Goal: Information Seeking & Learning: Learn about a topic

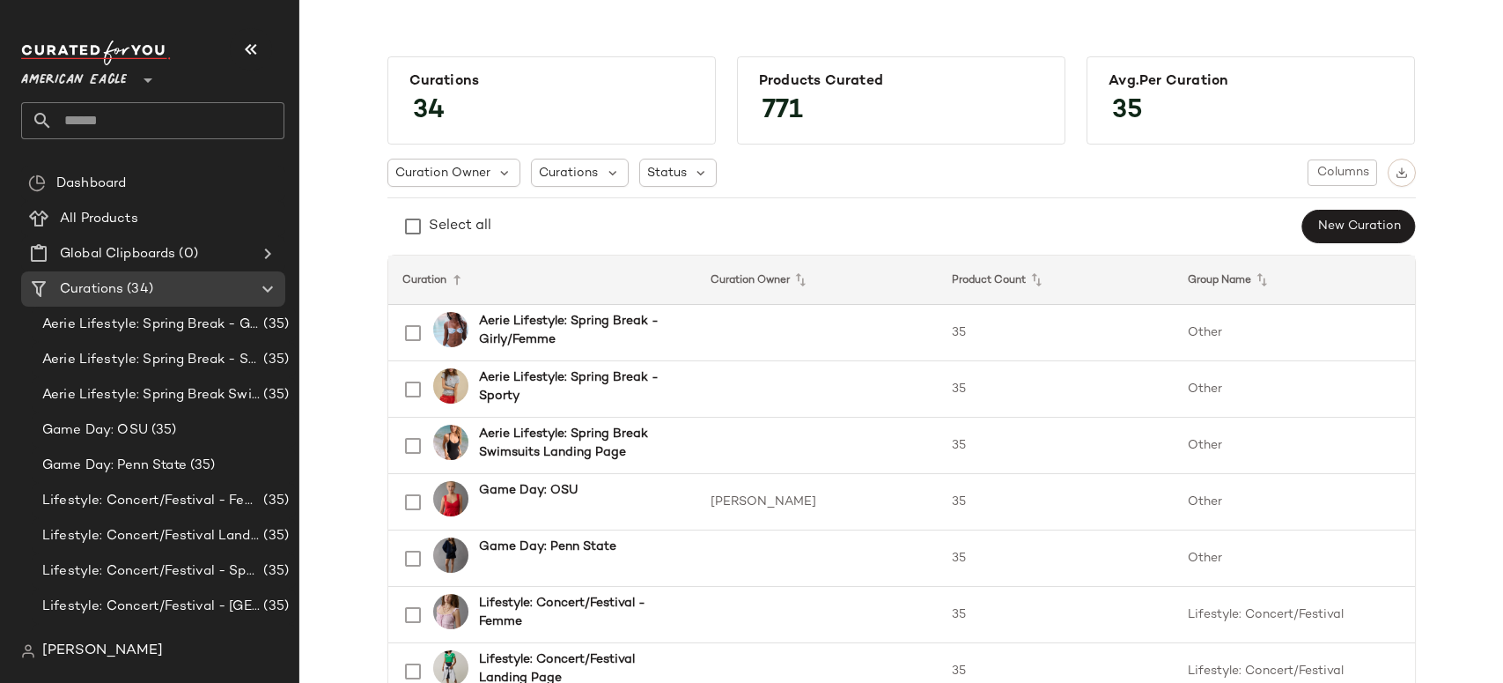
click at [99, 77] on span "American Eagle" at bounding box center [74, 76] width 106 height 32
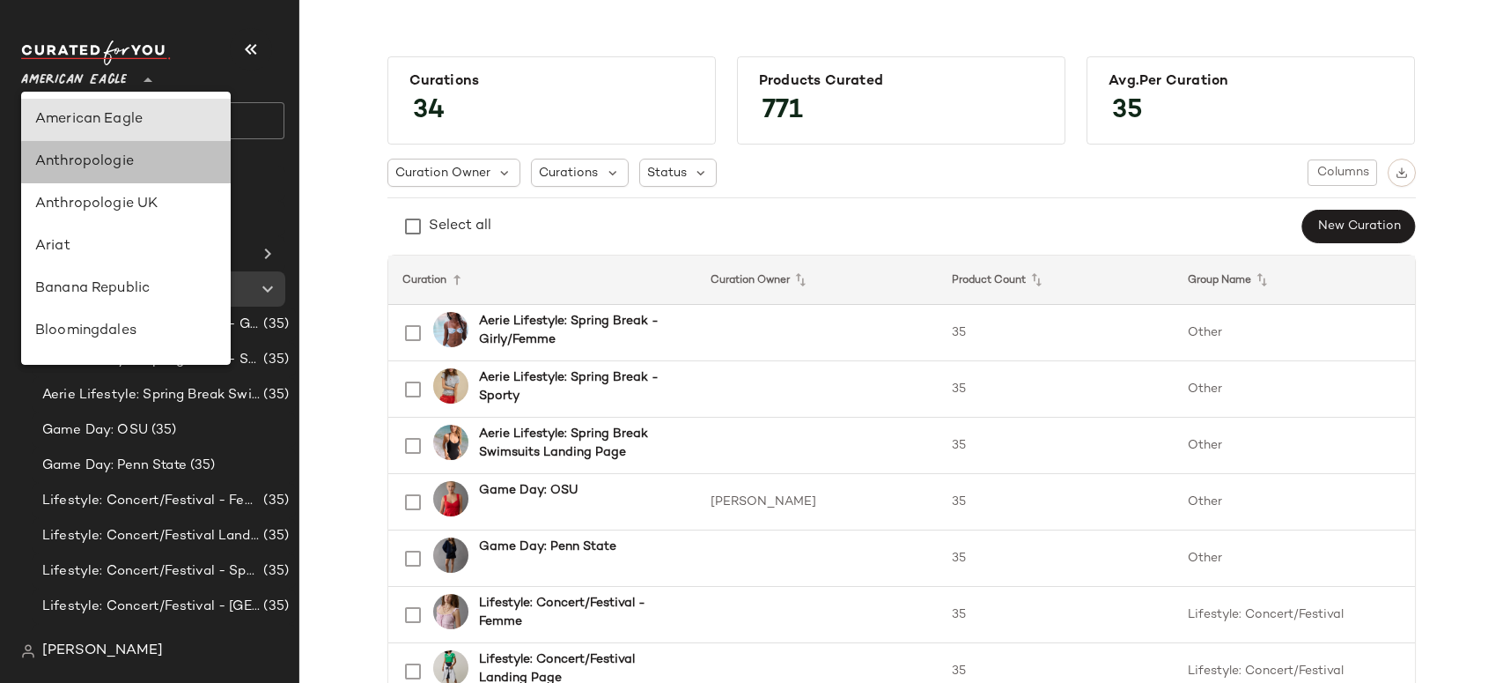
click at [94, 161] on div "Anthropologie" at bounding box center [125, 161] width 181 height 21
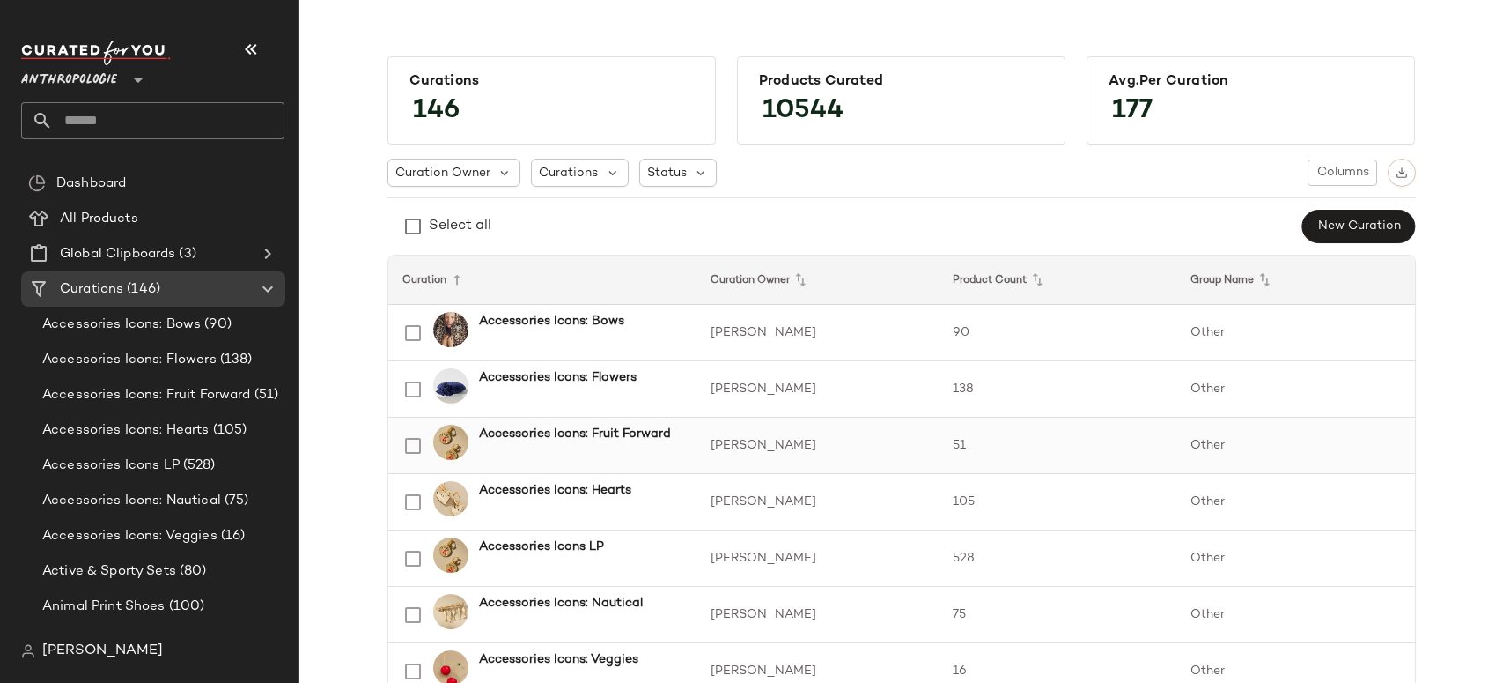
scroll to position [4, 0]
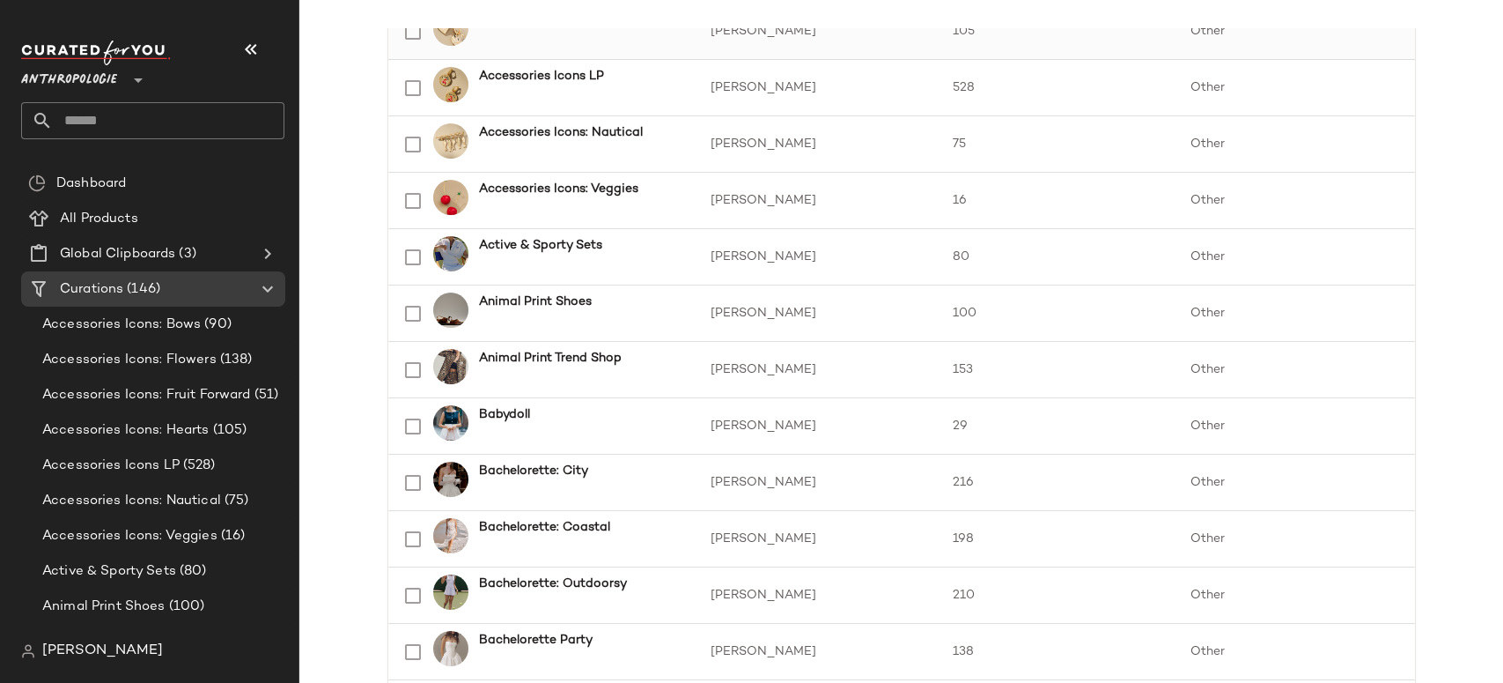
scroll to position [474, 0]
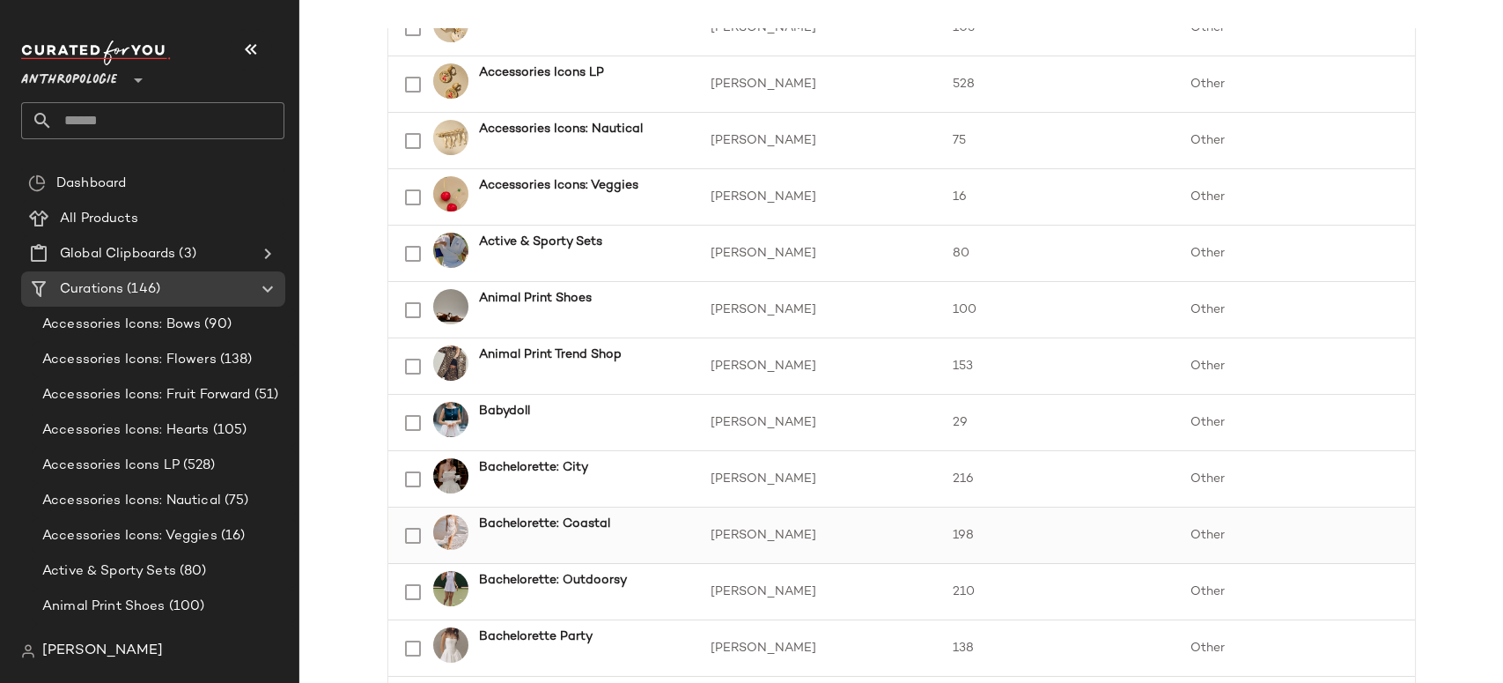
click at [535, 524] on b "Bachelorette: Coastal" at bounding box center [544, 523] width 131 height 18
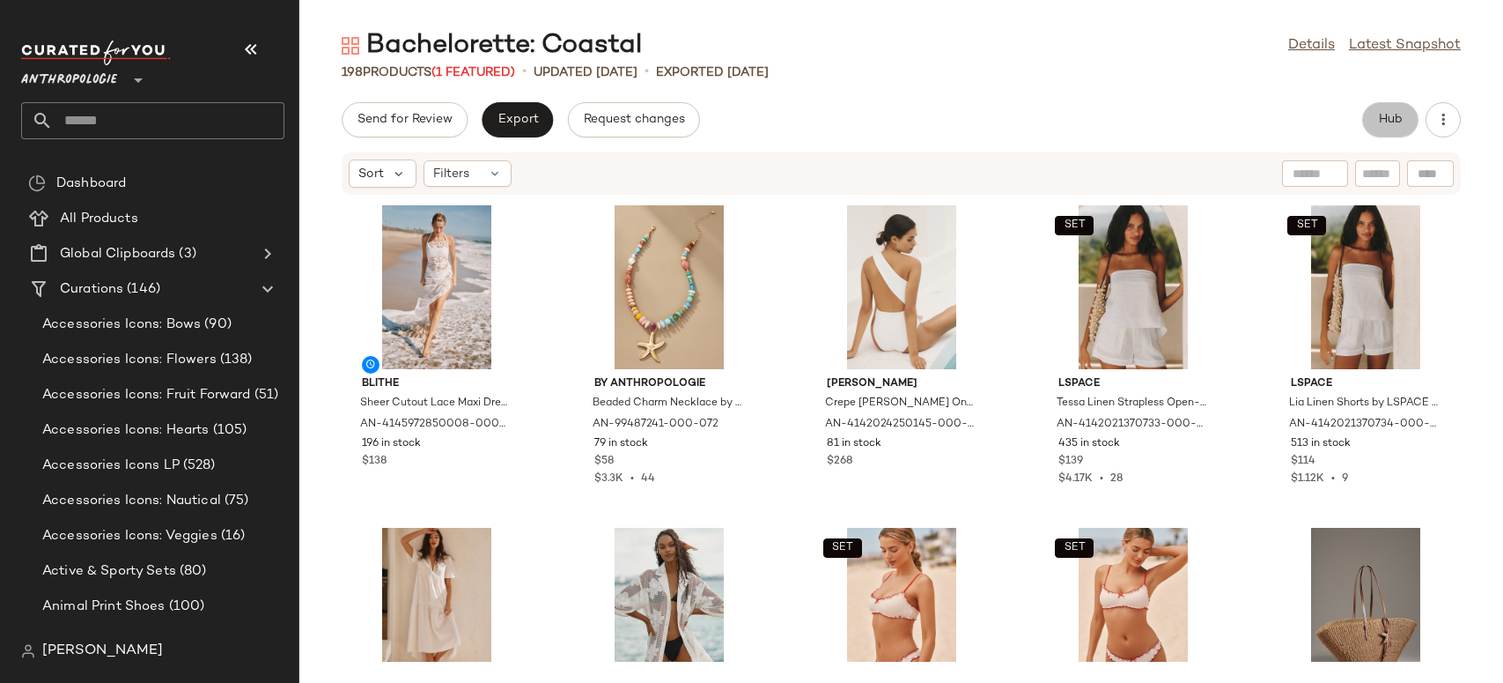
click at [1396, 119] on span "Hub" at bounding box center [1390, 120] width 25 height 14
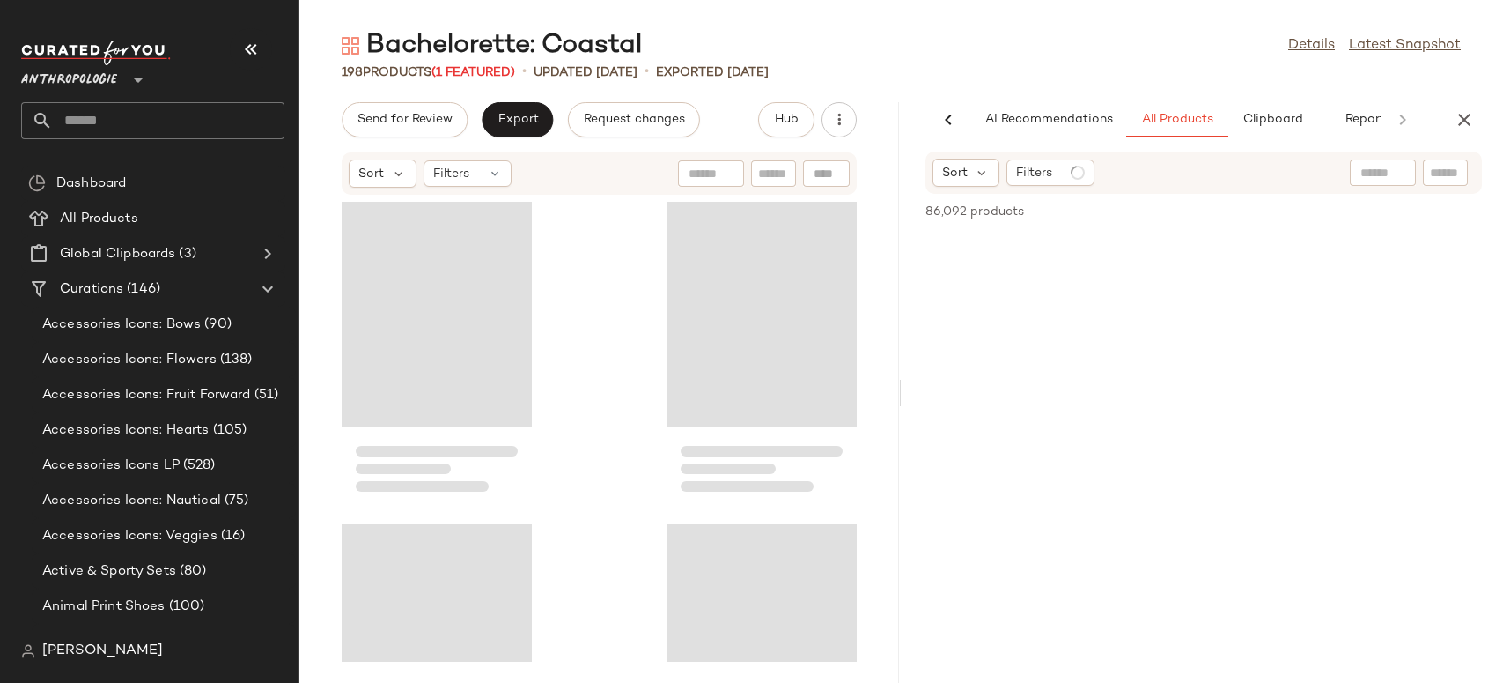
scroll to position [0, 38]
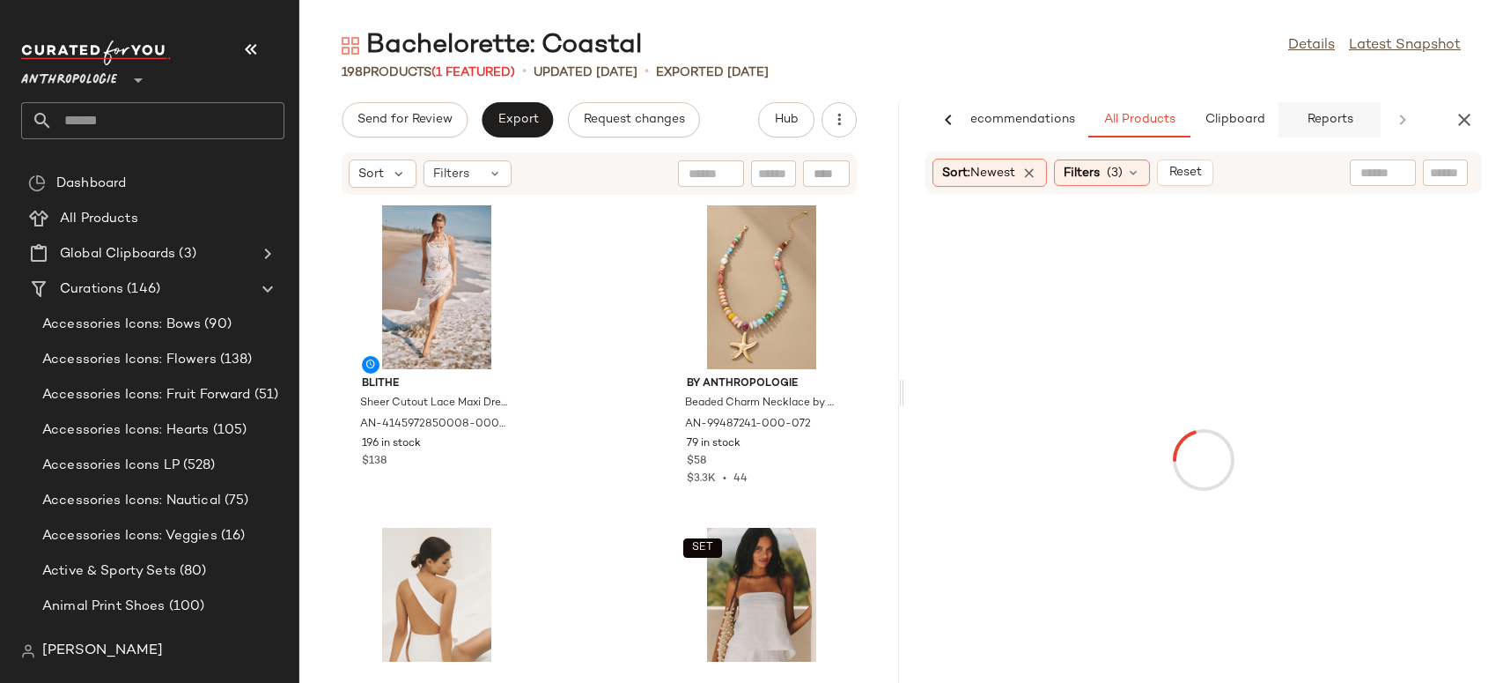
click at [1339, 123] on span "Reports" at bounding box center [1329, 120] width 47 height 14
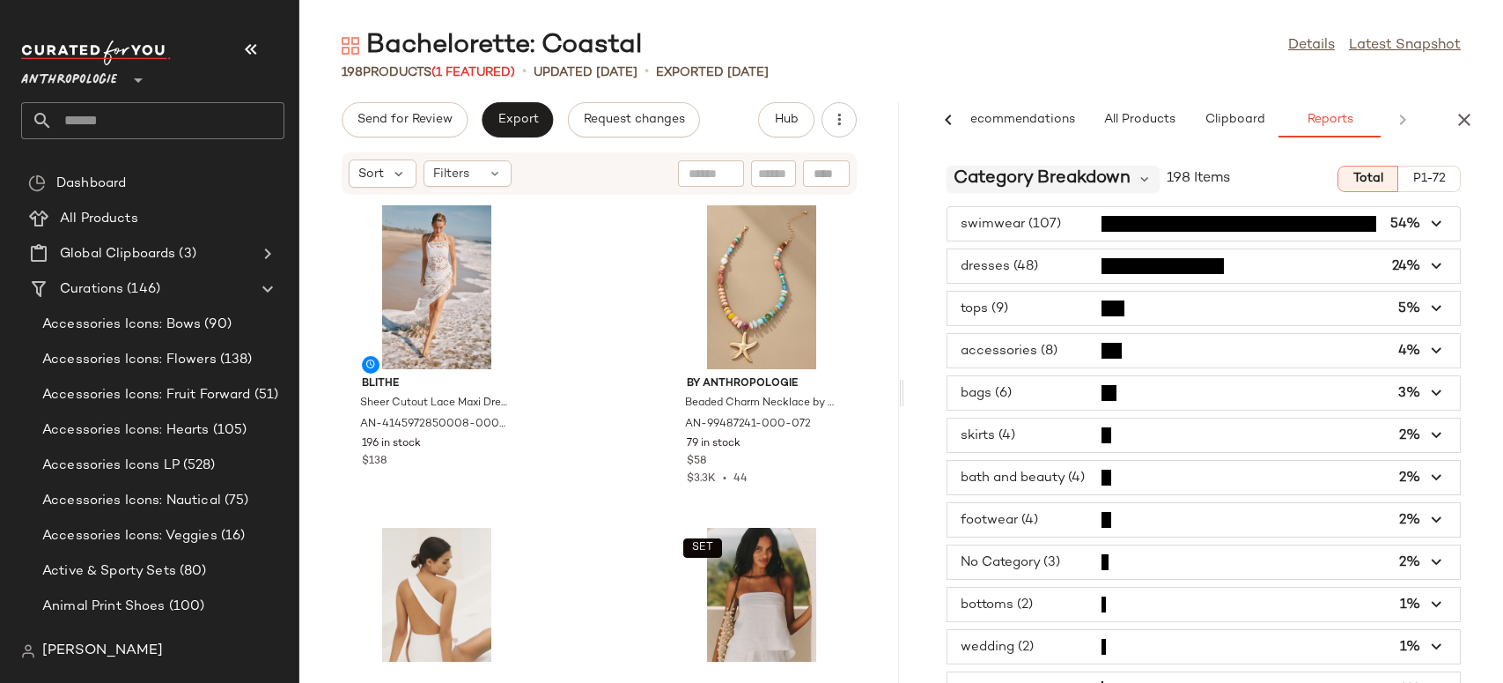
click at [1065, 175] on span "Category Breakdown" at bounding box center [1042, 179] width 177 height 26
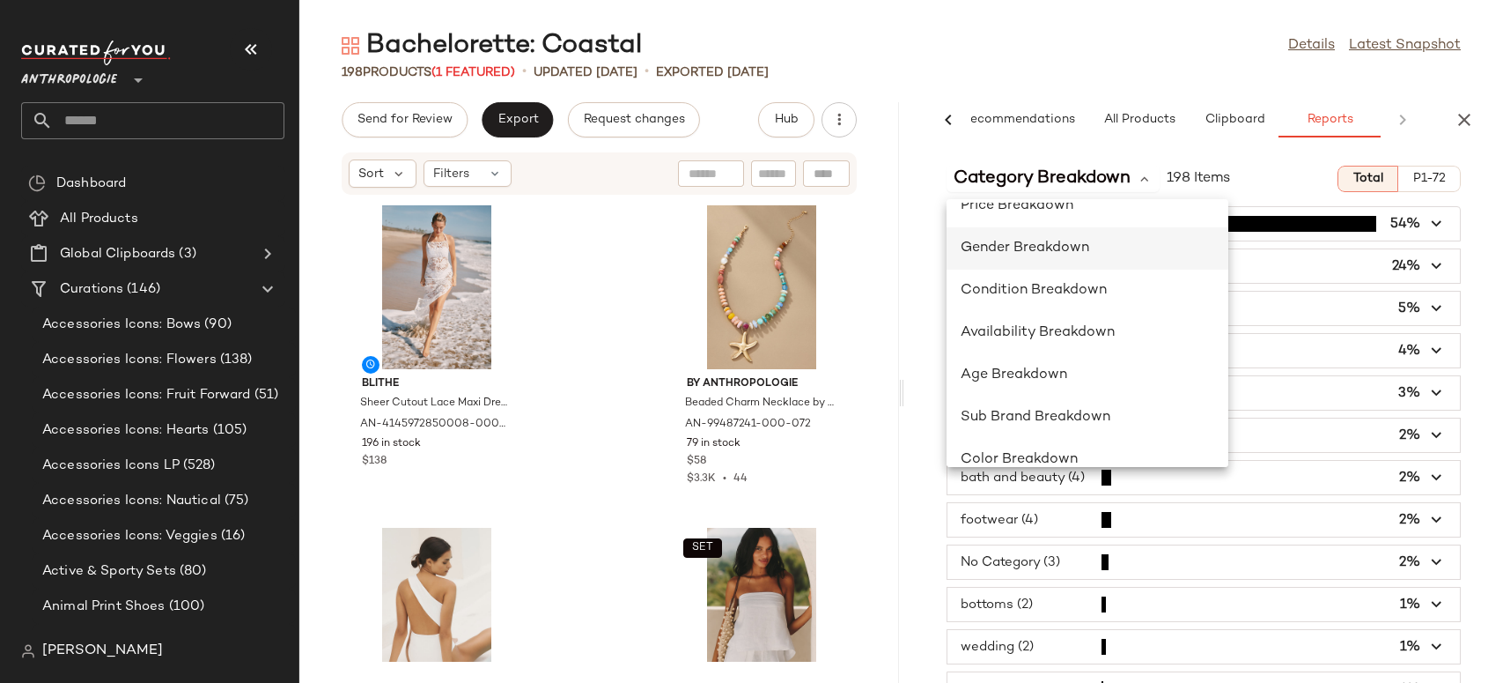
scroll to position [121, 0]
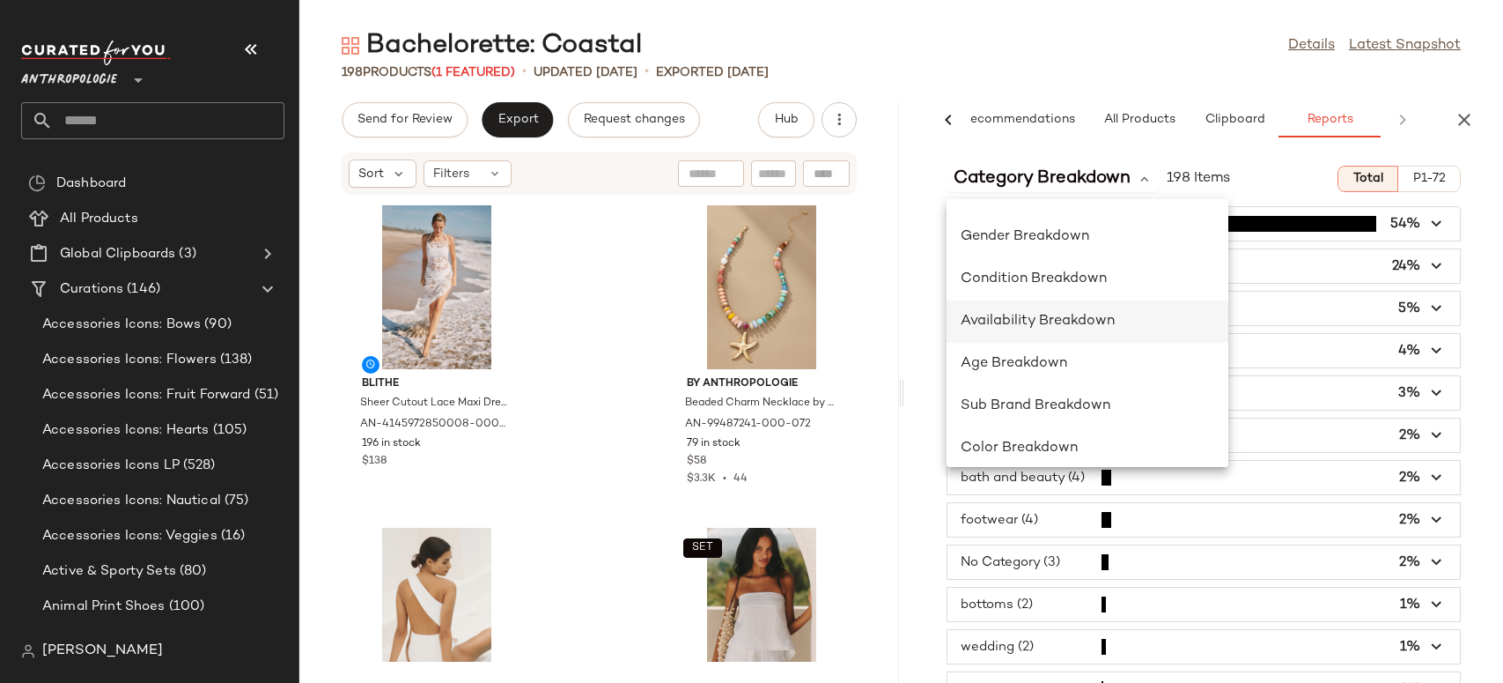
click at [1048, 318] on span "Availability Breakdown" at bounding box center [1038, 321] width 154 height 15
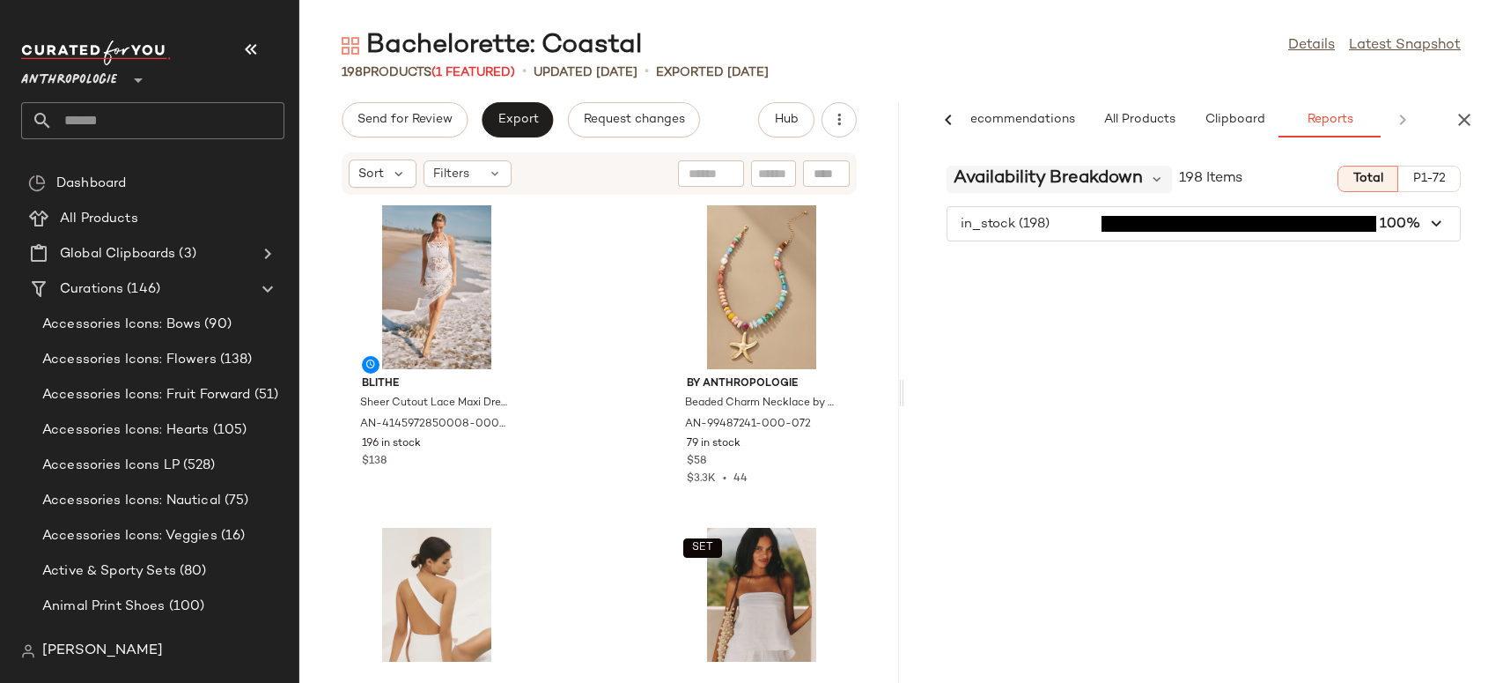
click at [1126, 176] on span "Availability Breakdown" at bounding box center [1048, 179] width 189 height 26
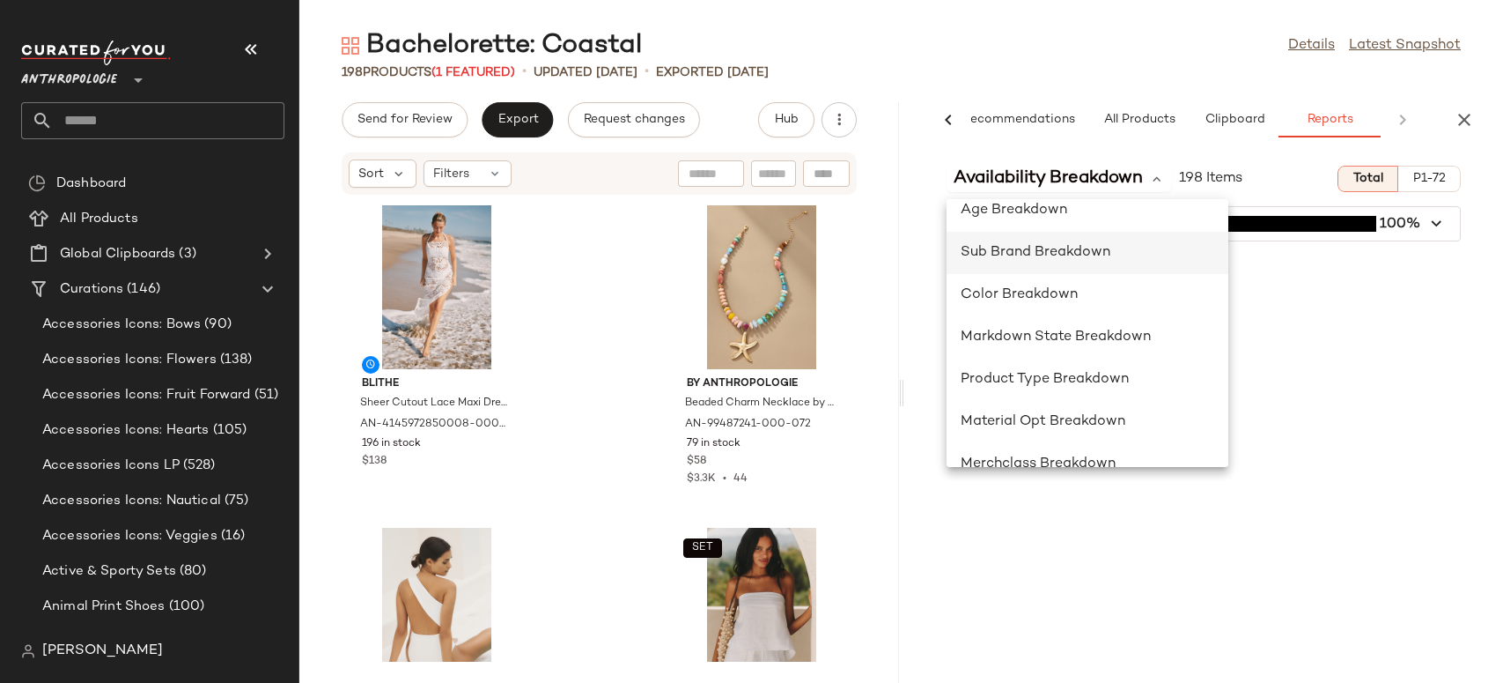
scroll to position [278, 0]
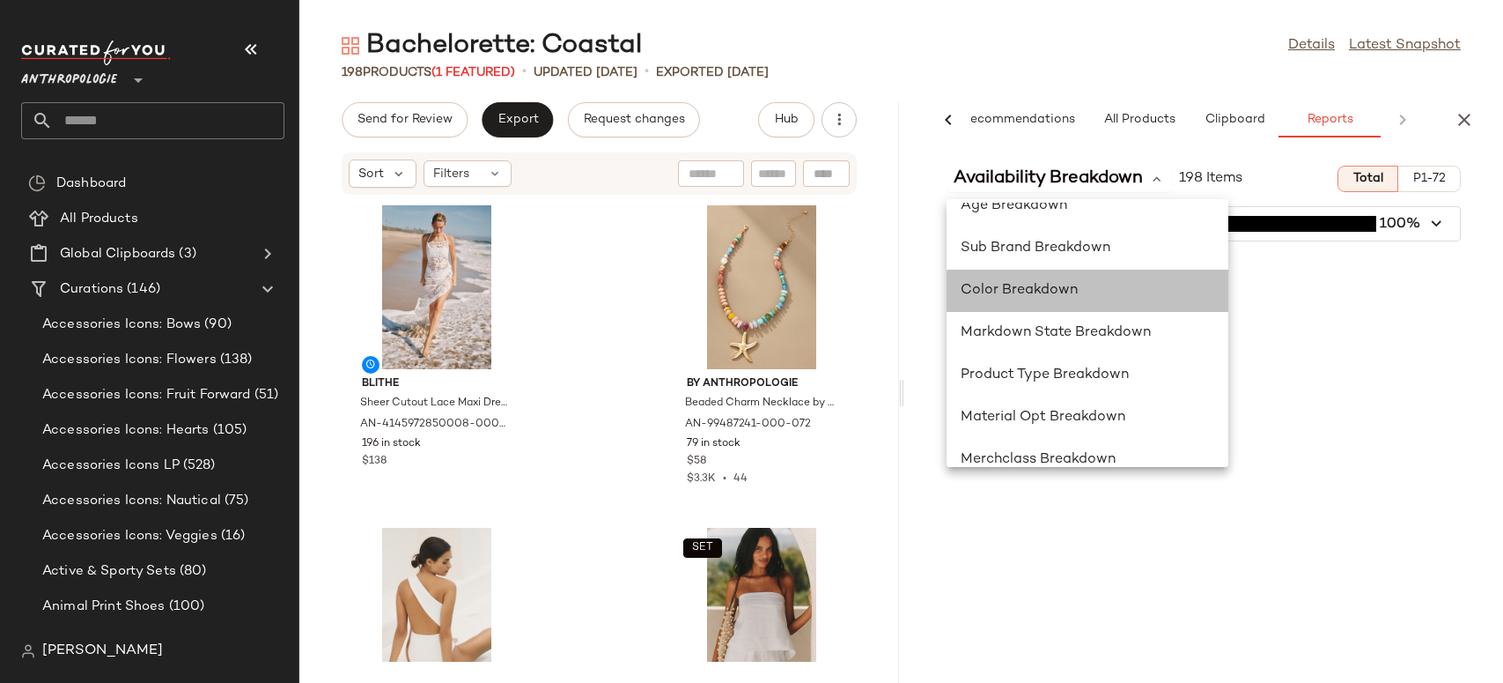
click at [1031, 290] on span "Color Breakdown" at bounding box center [1019, 290] width 117 height 15
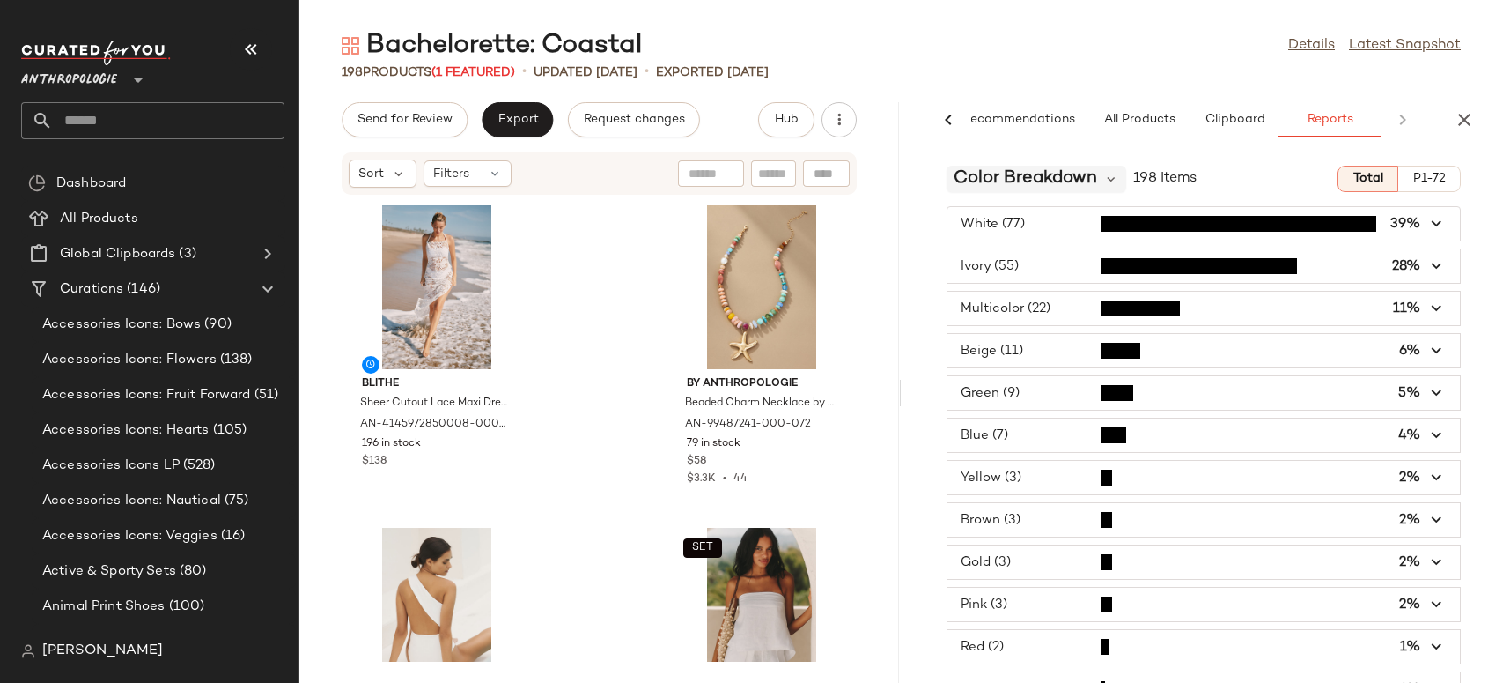
click at [1039, 178] on span "Color Breakdown" at bounding box center [1026, 179] width 144 height 26
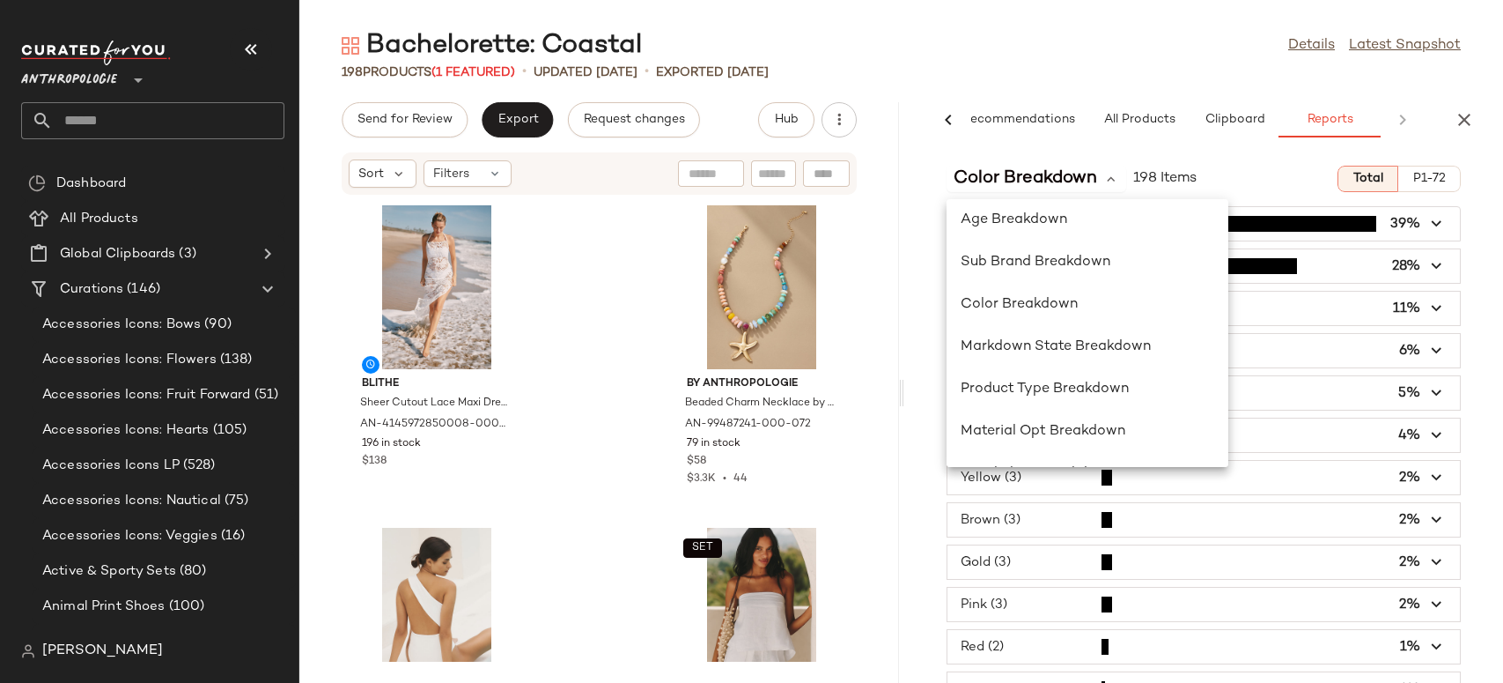
scroll to position [265, 0]
click at [1041, 346] on span "Markdown State Breakdown" at bounding box center [1056, 345] width 190 height 15
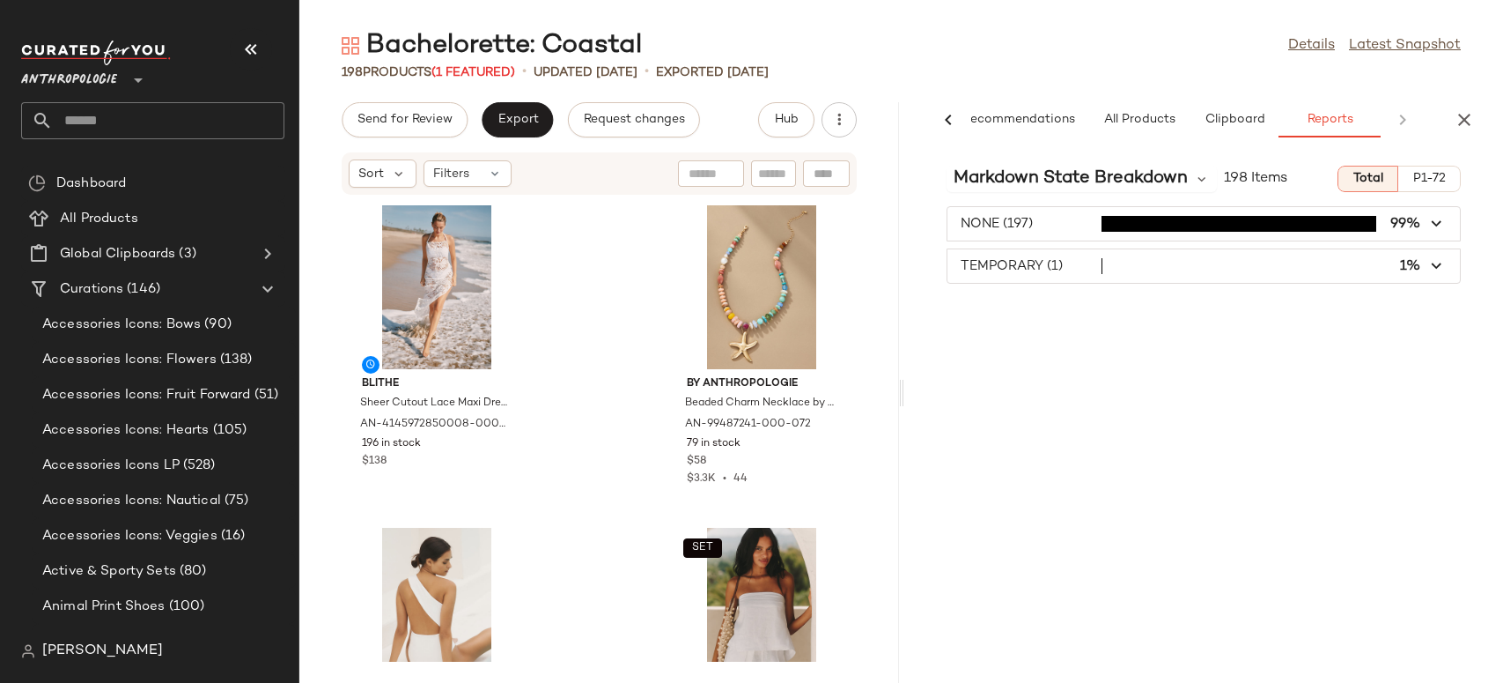
click at [998, 266] on span "button" at bounding box center [1204, 265] width 513 height 33
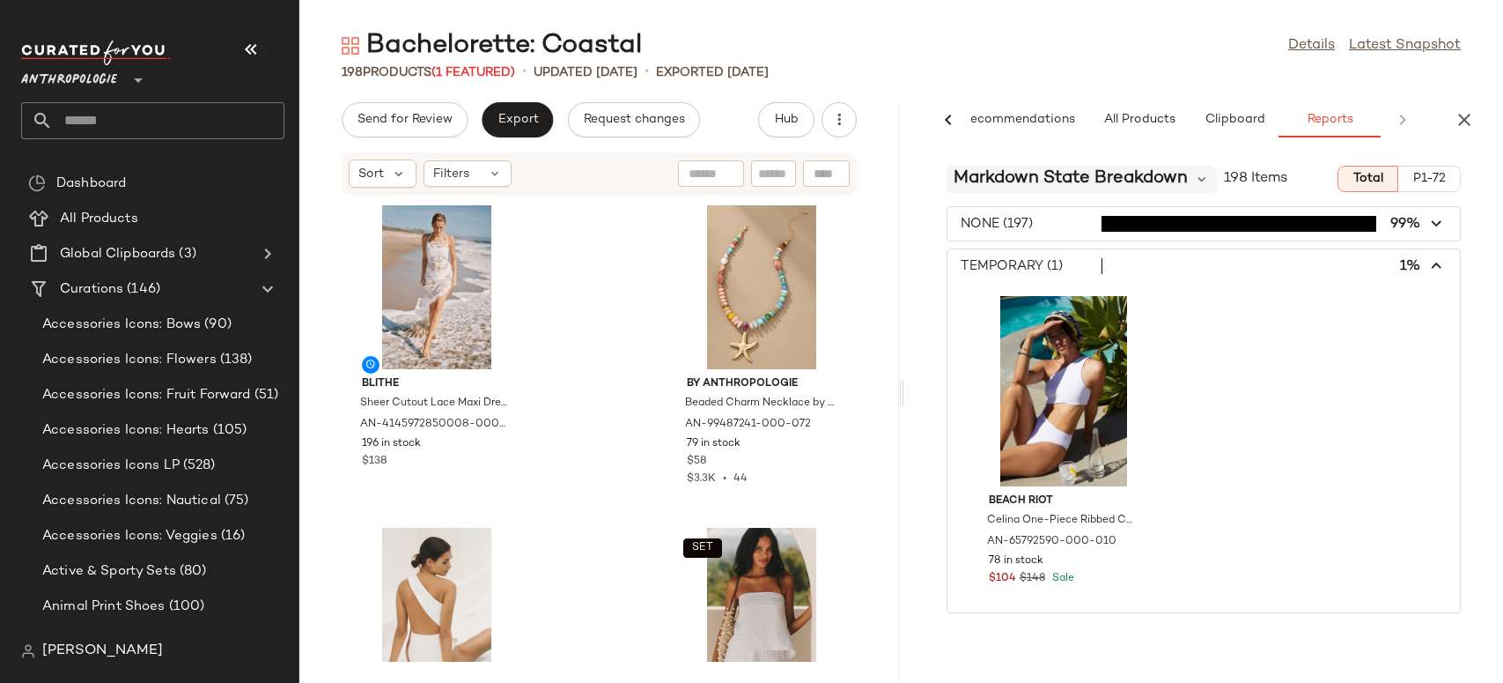
click at [1075, 172] on span "Markdown State Breakdown" at bounding box center [1071, 179] width 234 height 26
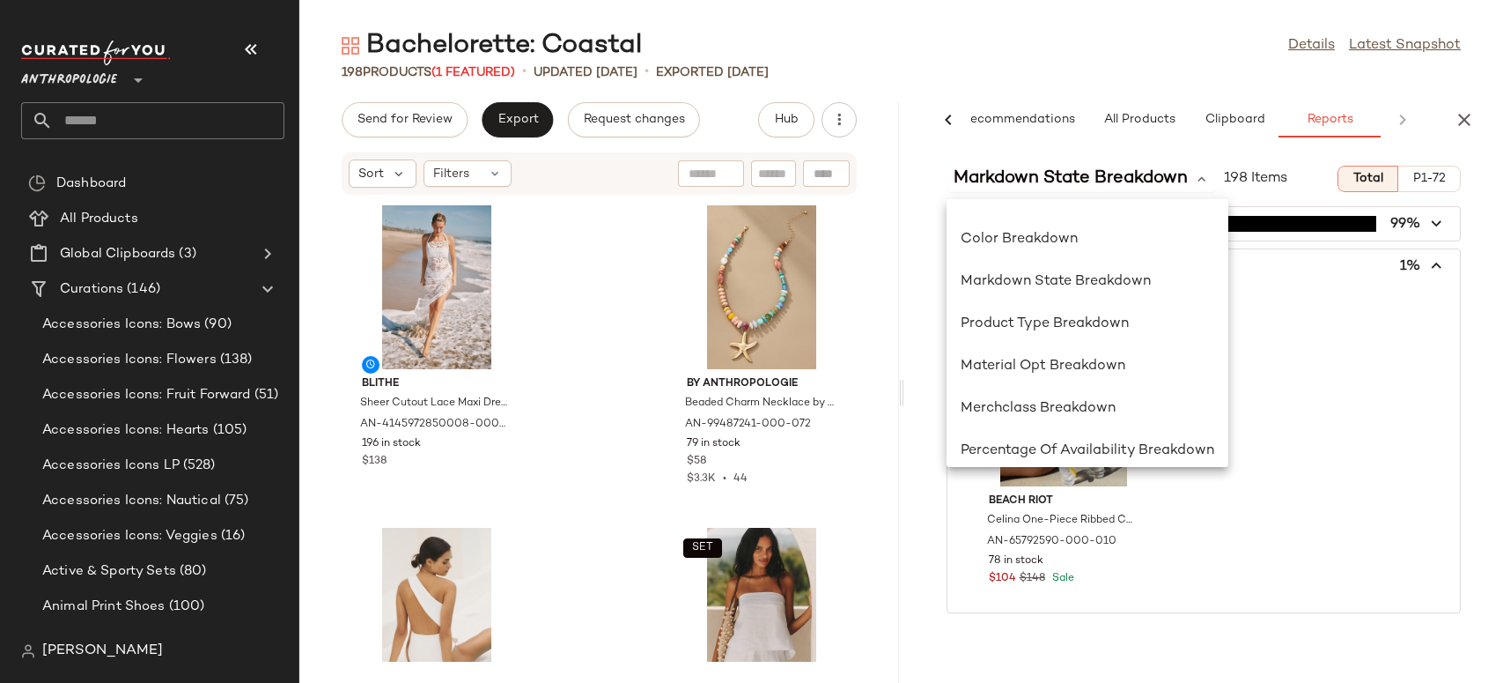
scroll to position [342, 0]
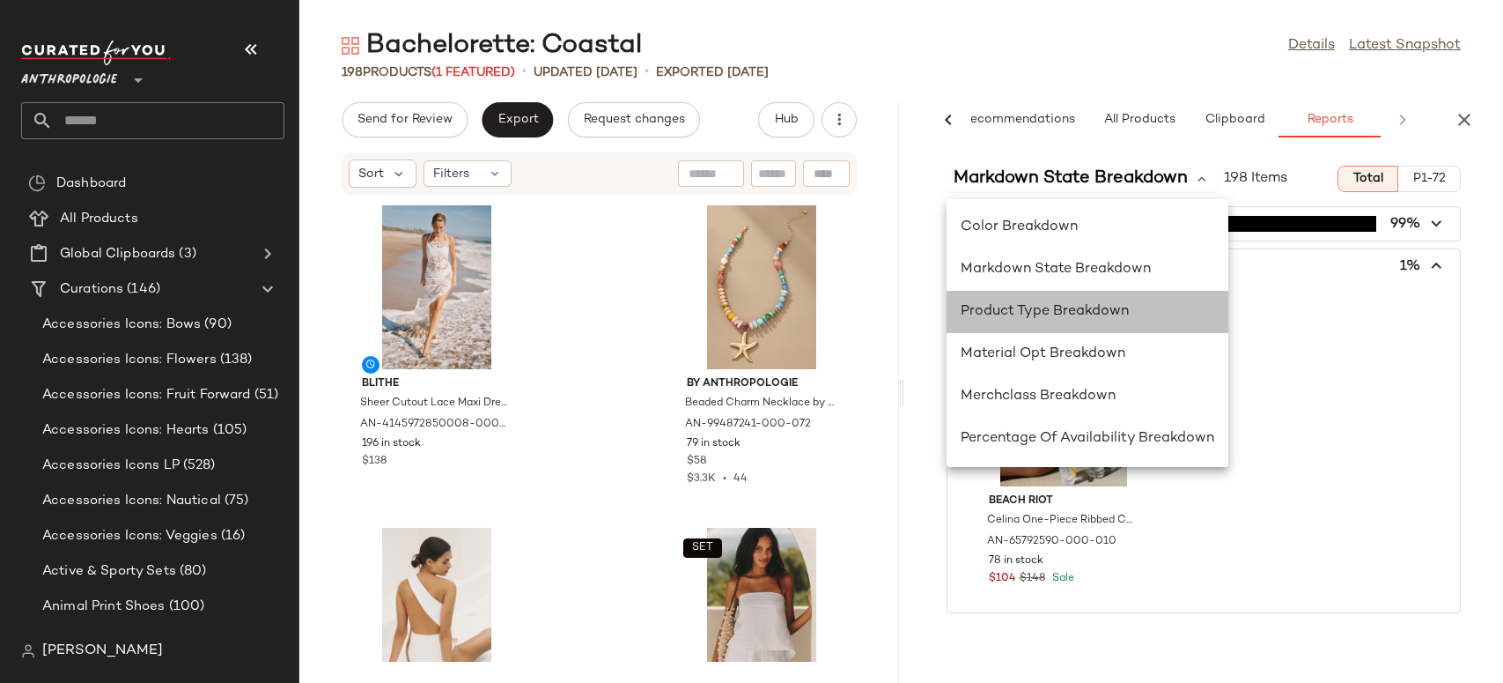
click at [1029, 311] on span "Product Type Breakdown" at bounding box center [1045, 311] width 168 height 15
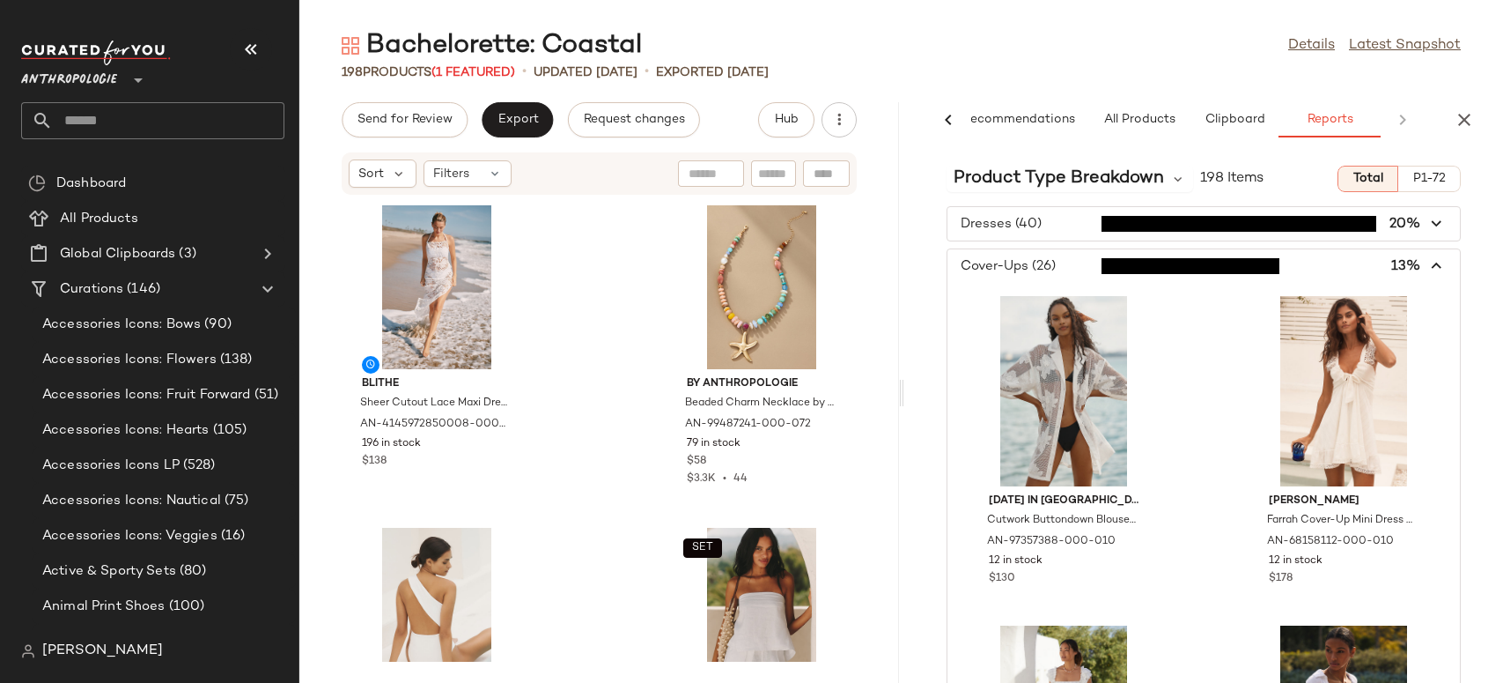
click at [1431, 264] on icon "button" at bounding box center [1438, 266] width 20 height 20
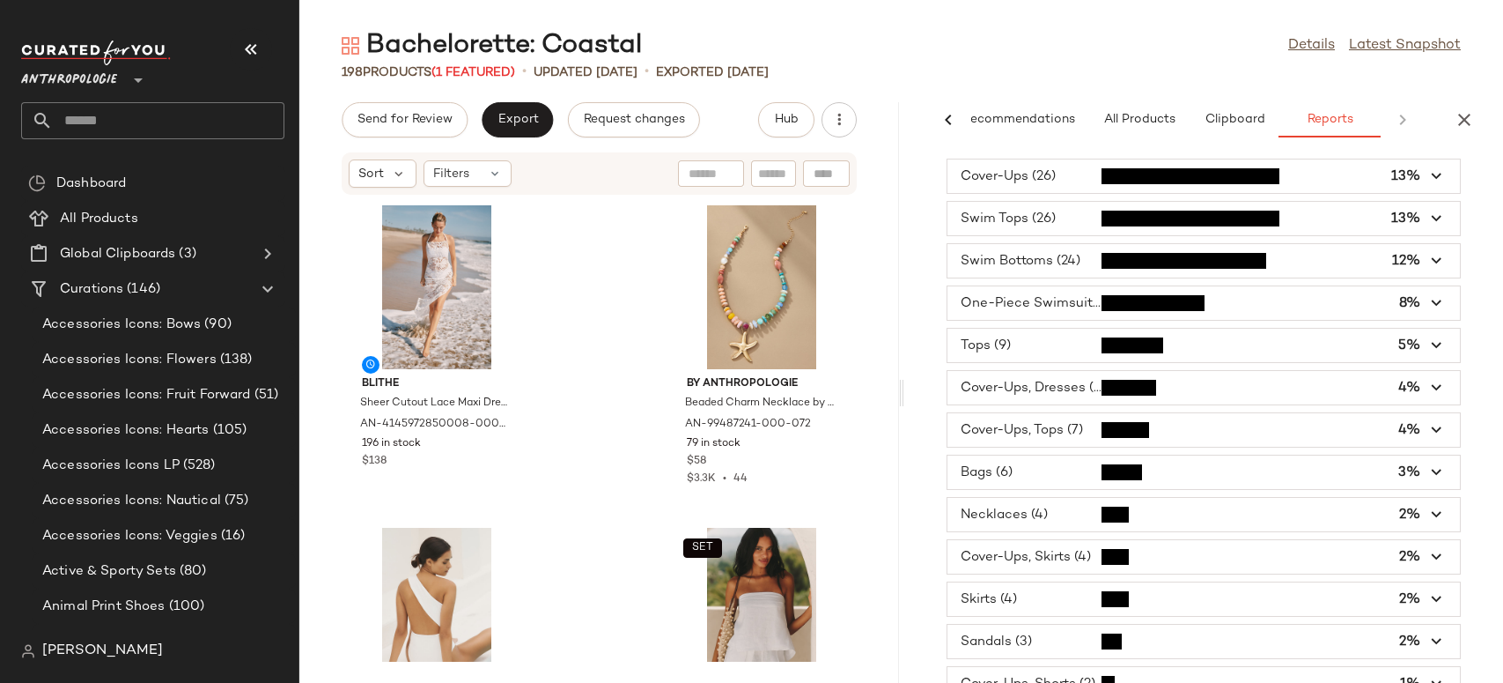
scroll to position [0, 0]
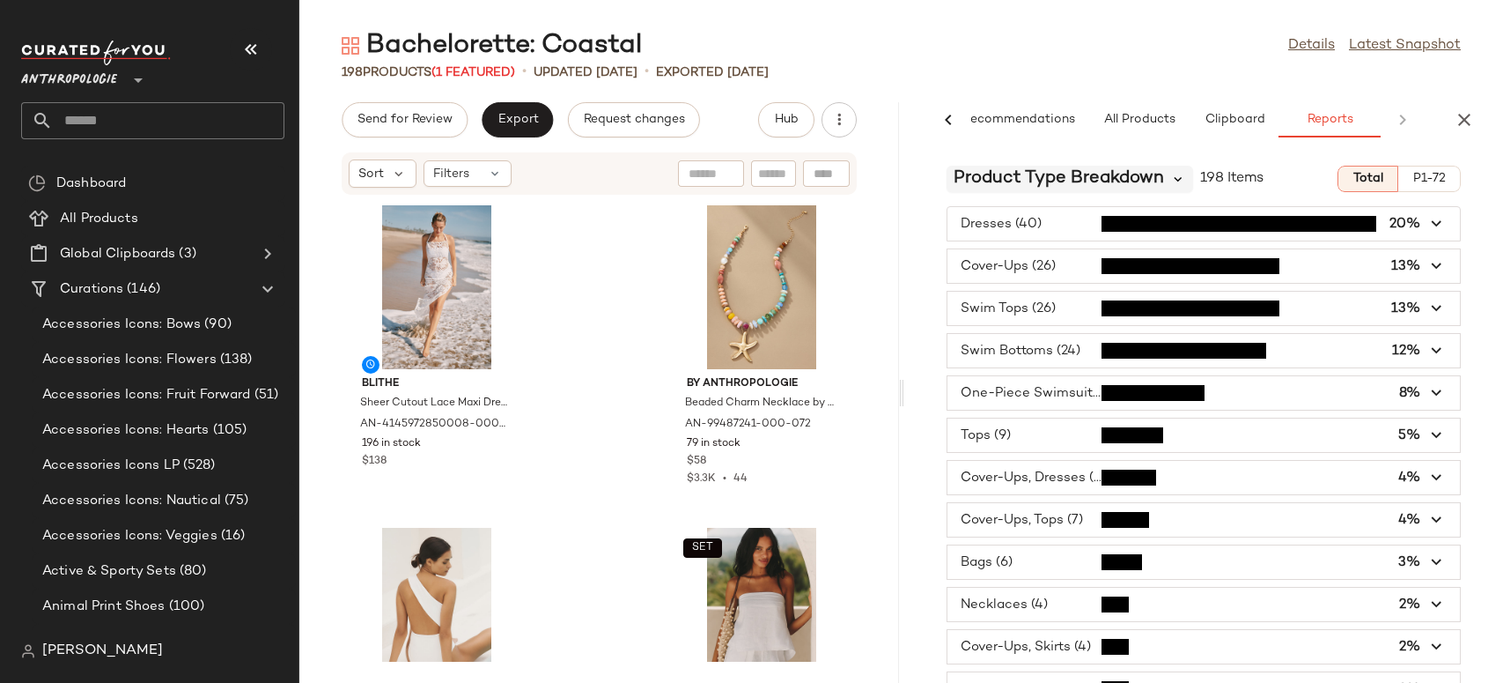
click at [1171, 178] on icon at bounding box center [1179, 179] width 16 height 16
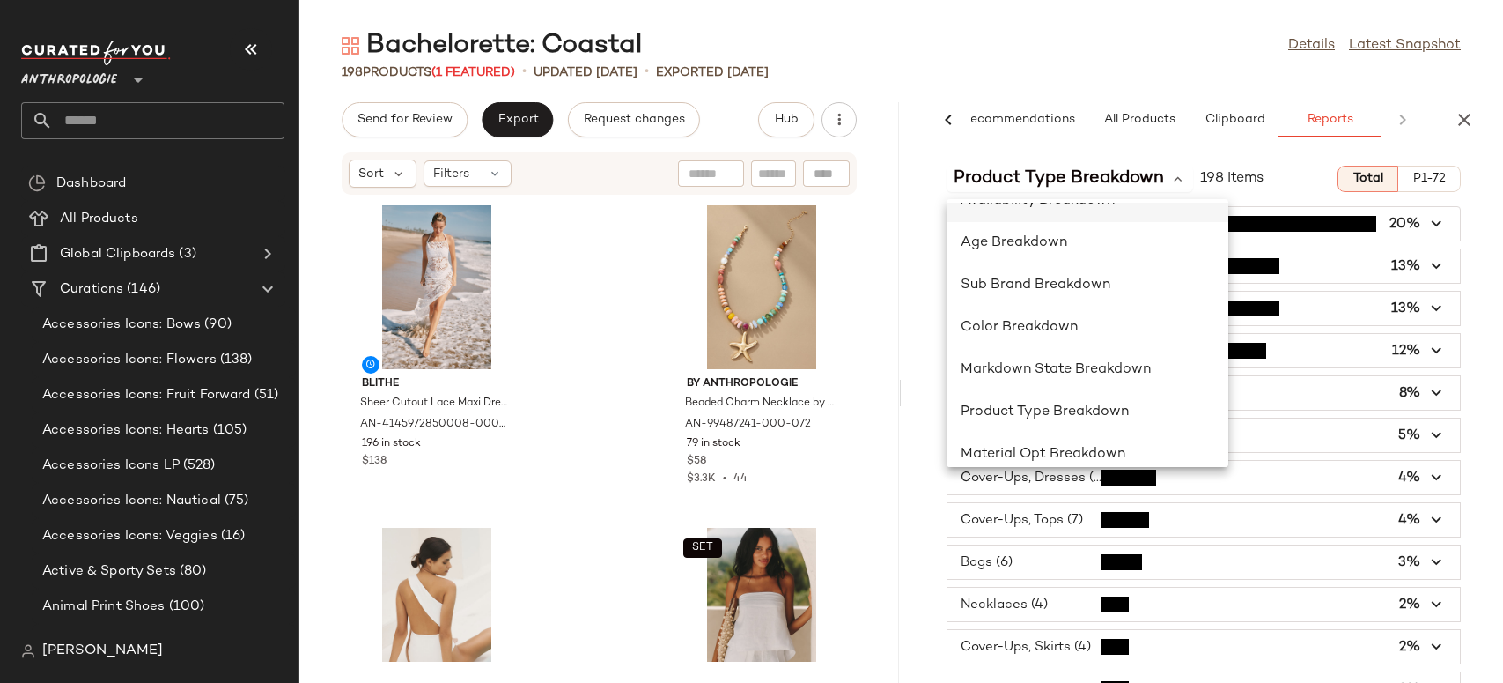
scroll to position [342, 0]
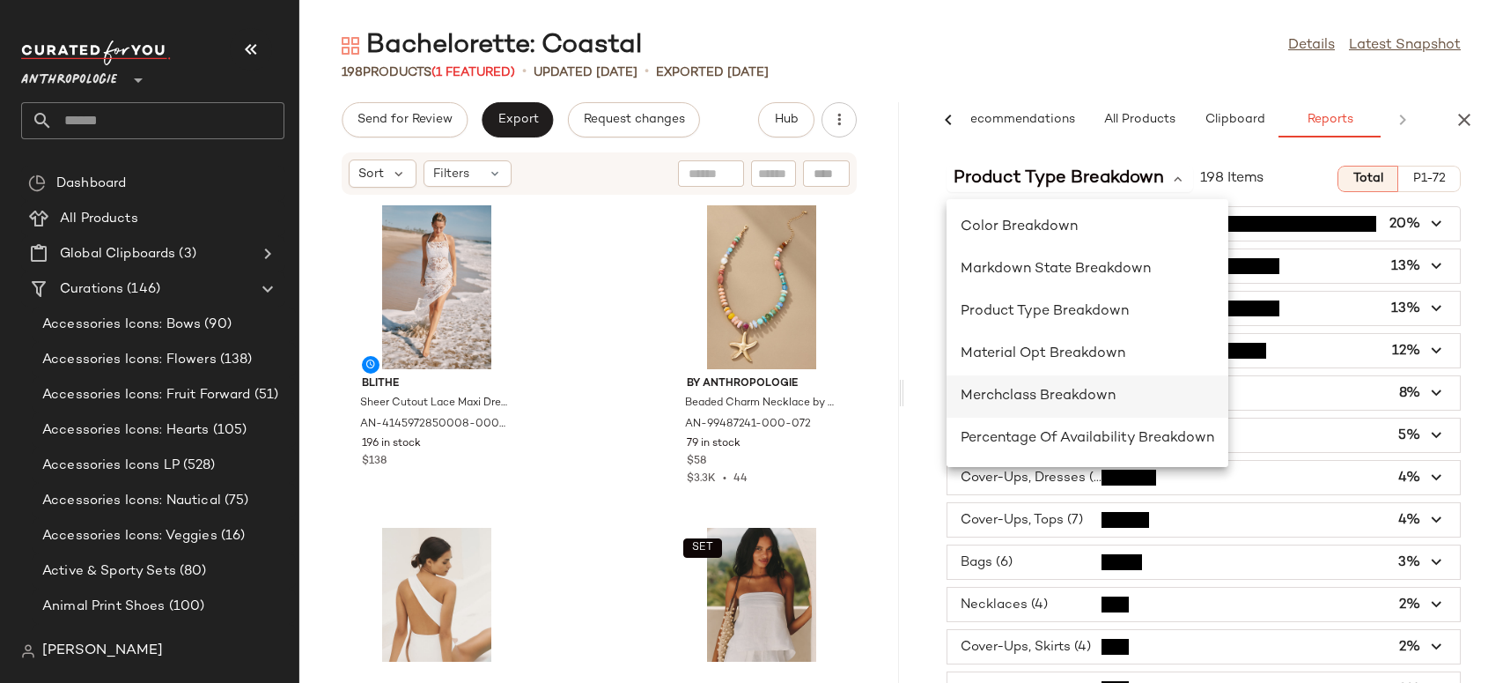
click at [1056, 390] on span "Merchclass Breakdown" at bounding box center [1038, 395] width 155 height 15
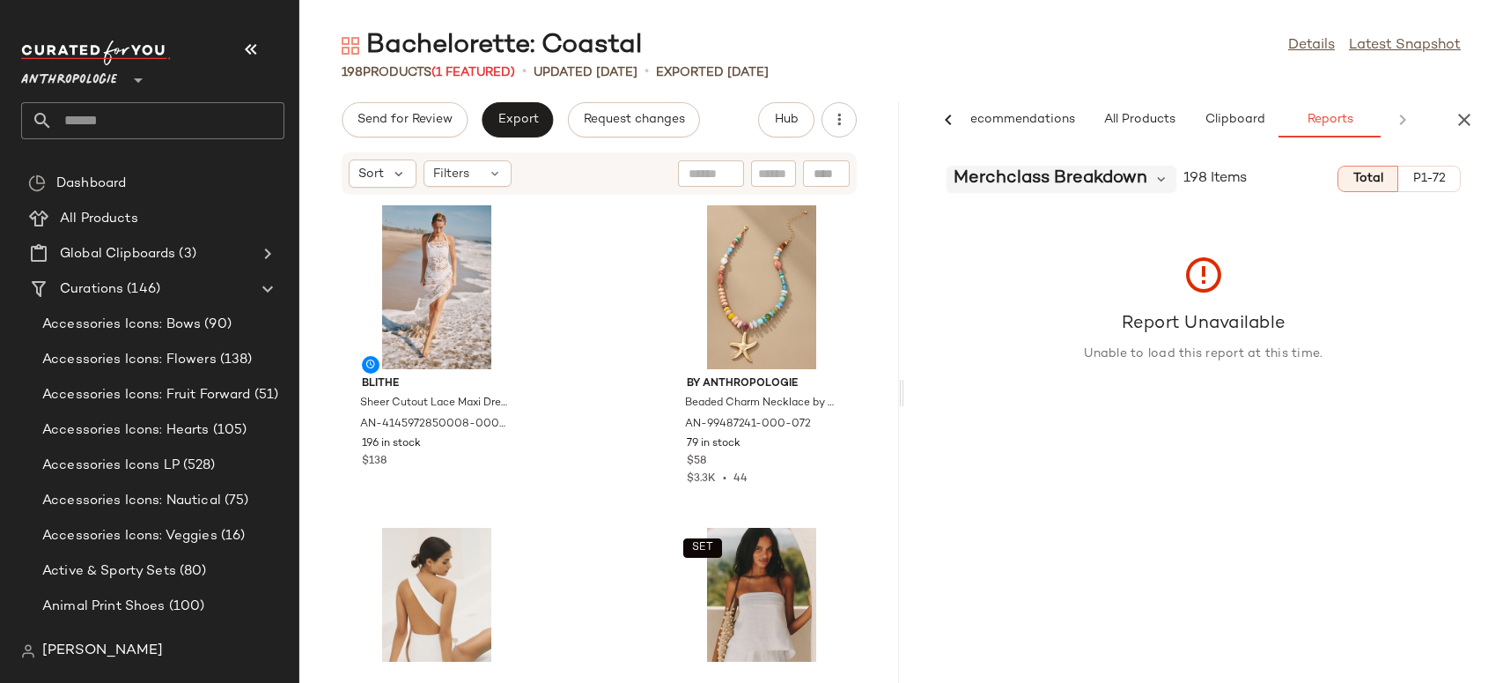
click at [1124, 176] on span "Merchclass Breakdown" at bounding box center [1051, 179] width 194 height 26
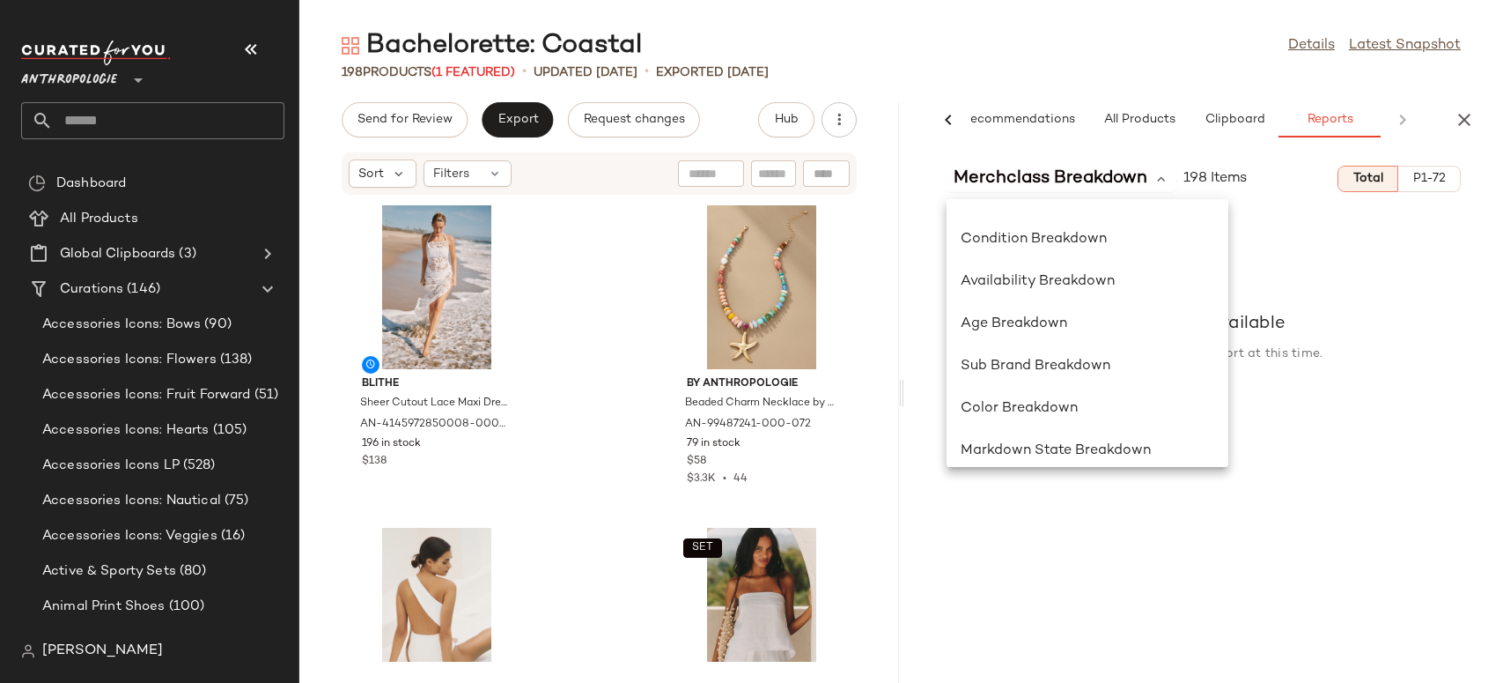
scroll to position [0, 0]
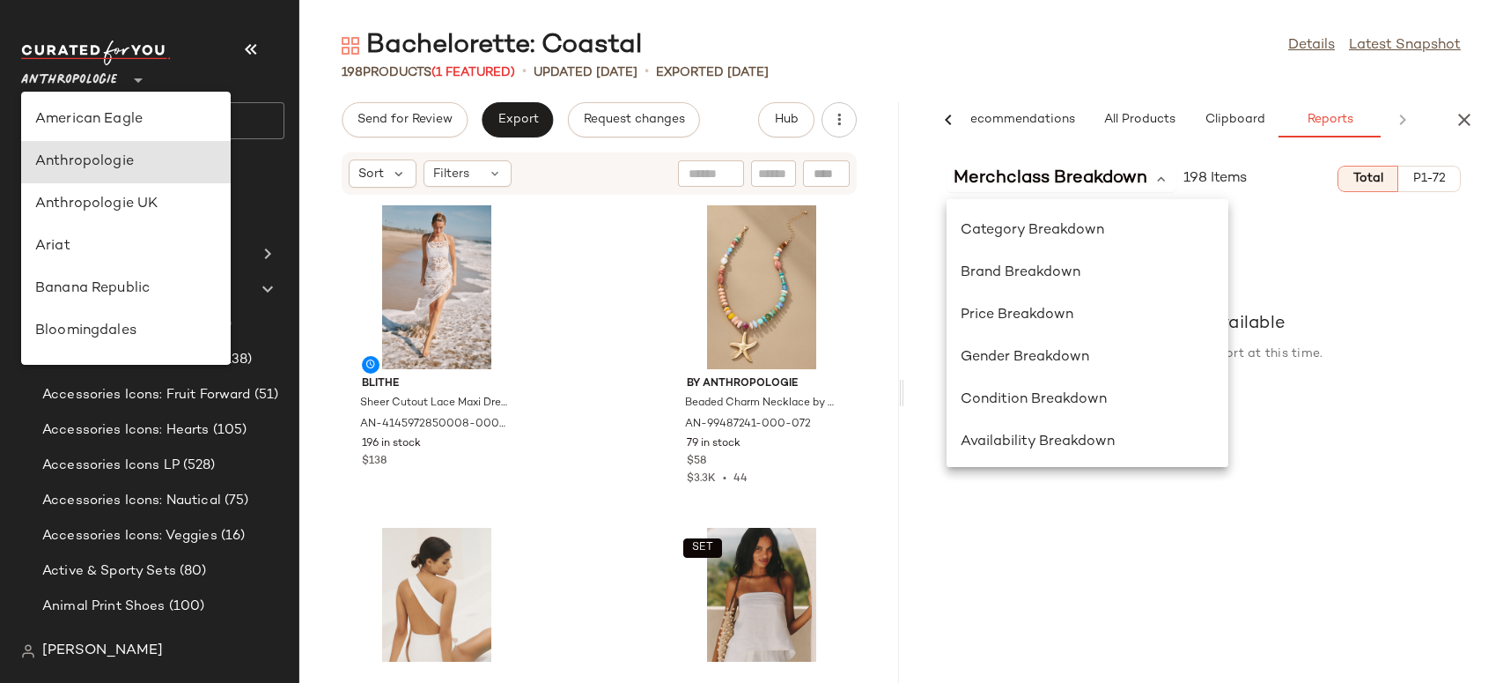
click at [99, 83] on span "Anthropologie" at bounding box center [69, 76] width 96 height 32
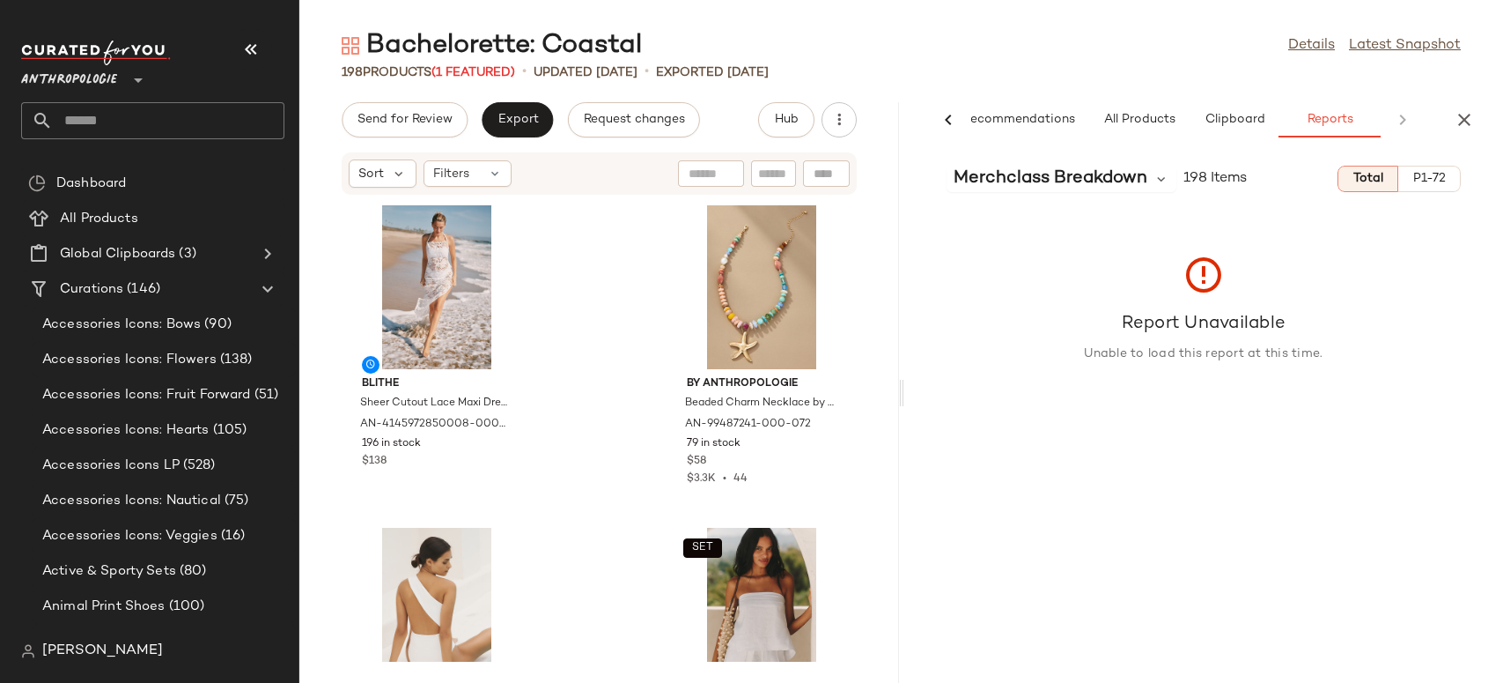
click at [89, 78] on span "Anthropologie" at bounding box center [69, 76] width 96 height 32
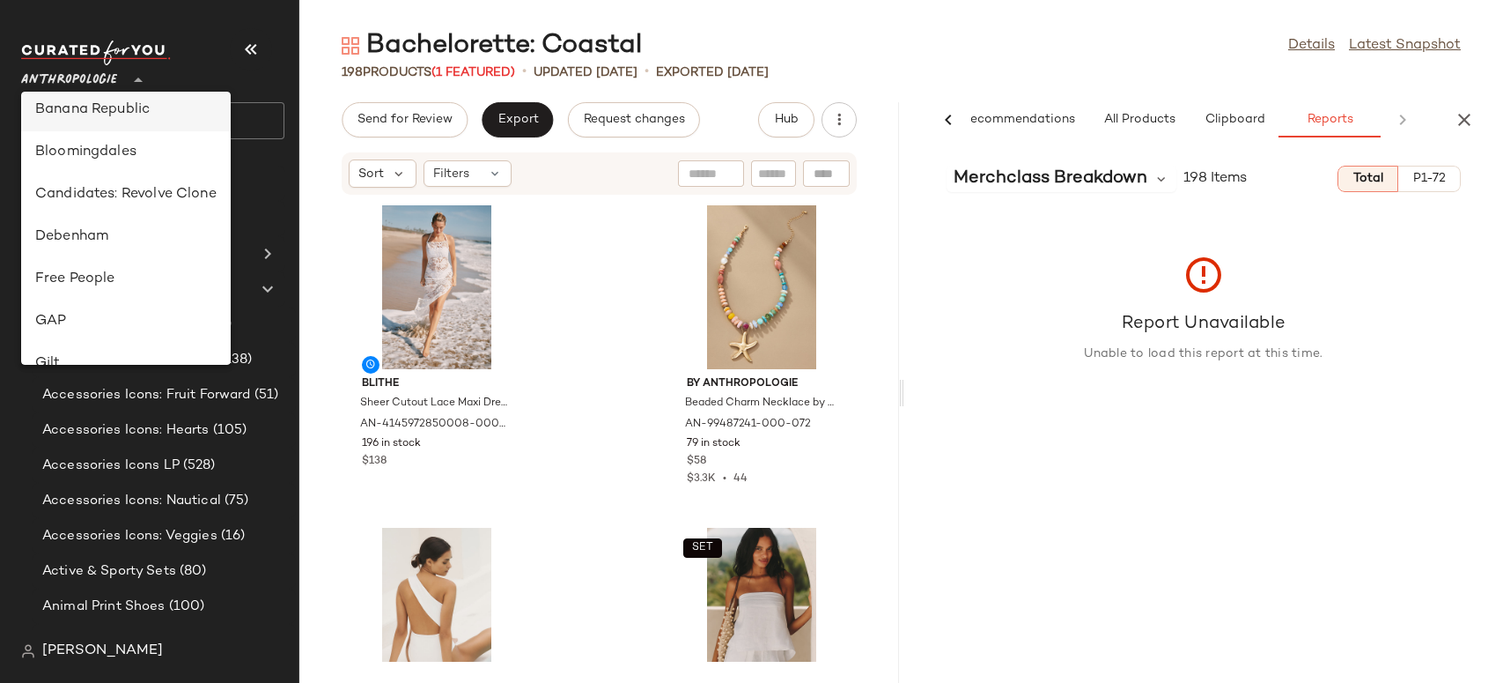
scroll to position [198, 0]
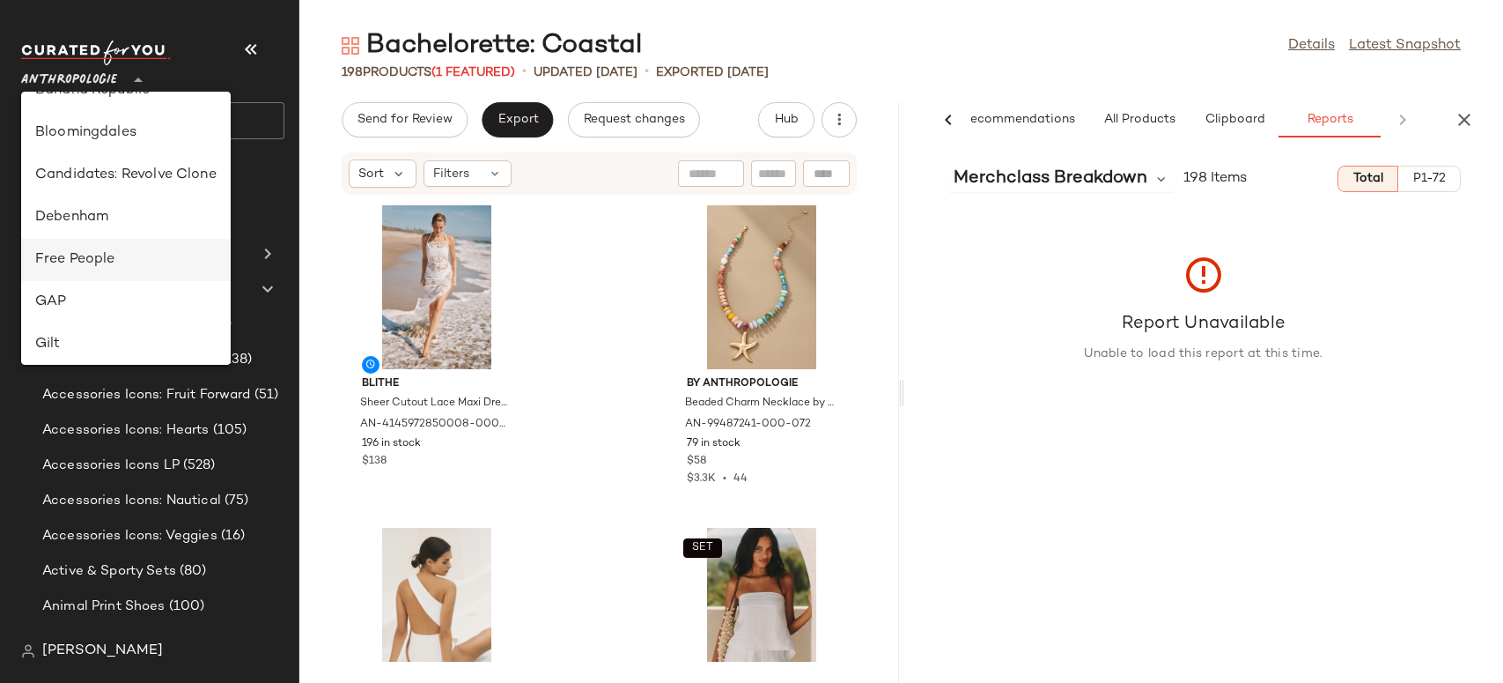
click at [84, 263] on div "Free People" at bounding box center [125, 259] width 181 height 21
type input "**"
